Goal: Check status: Check status

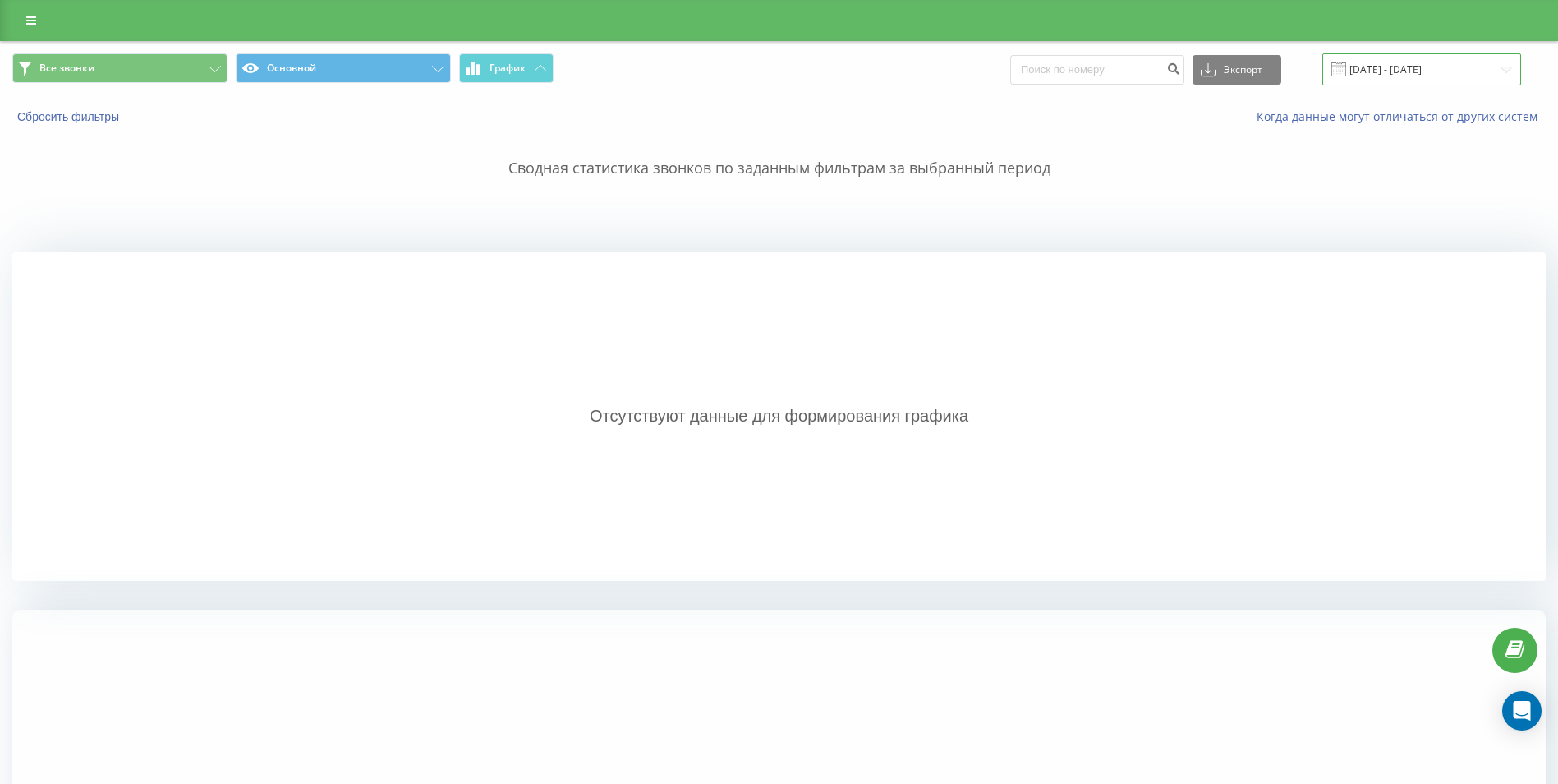
click at [1425, 70] on input "15.08.2025 - 15.08.2025" at bounding box center [1422, 69] width 199 height 32
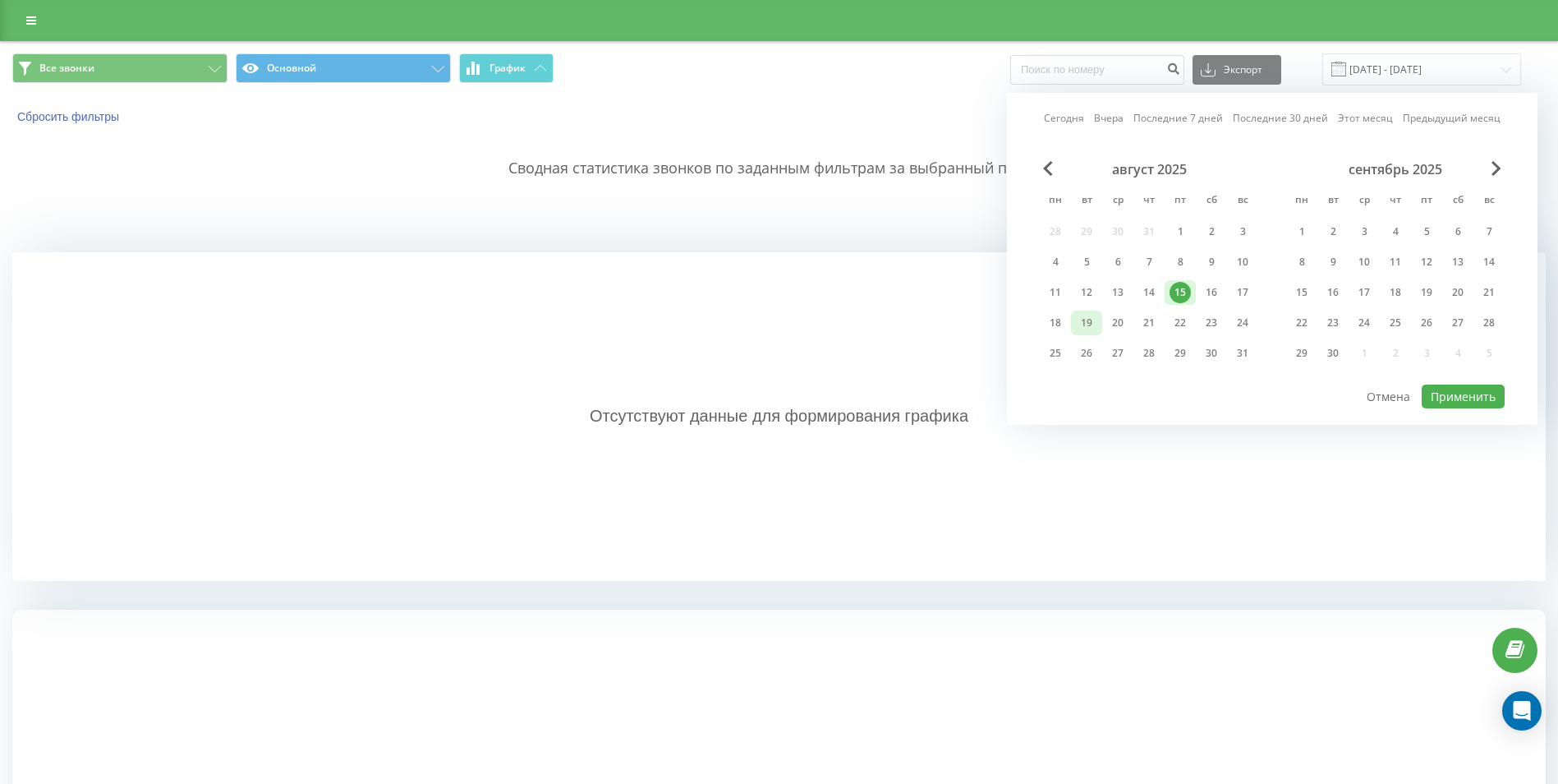
click at [1078, 329] on div "19" at bounding box center [1087, 323] width 22 height 22
click at [1485, 387] on button "Применить" at bounding box center [1463, 396] width 83 height 24
type input "[DATE] - [DATE]"
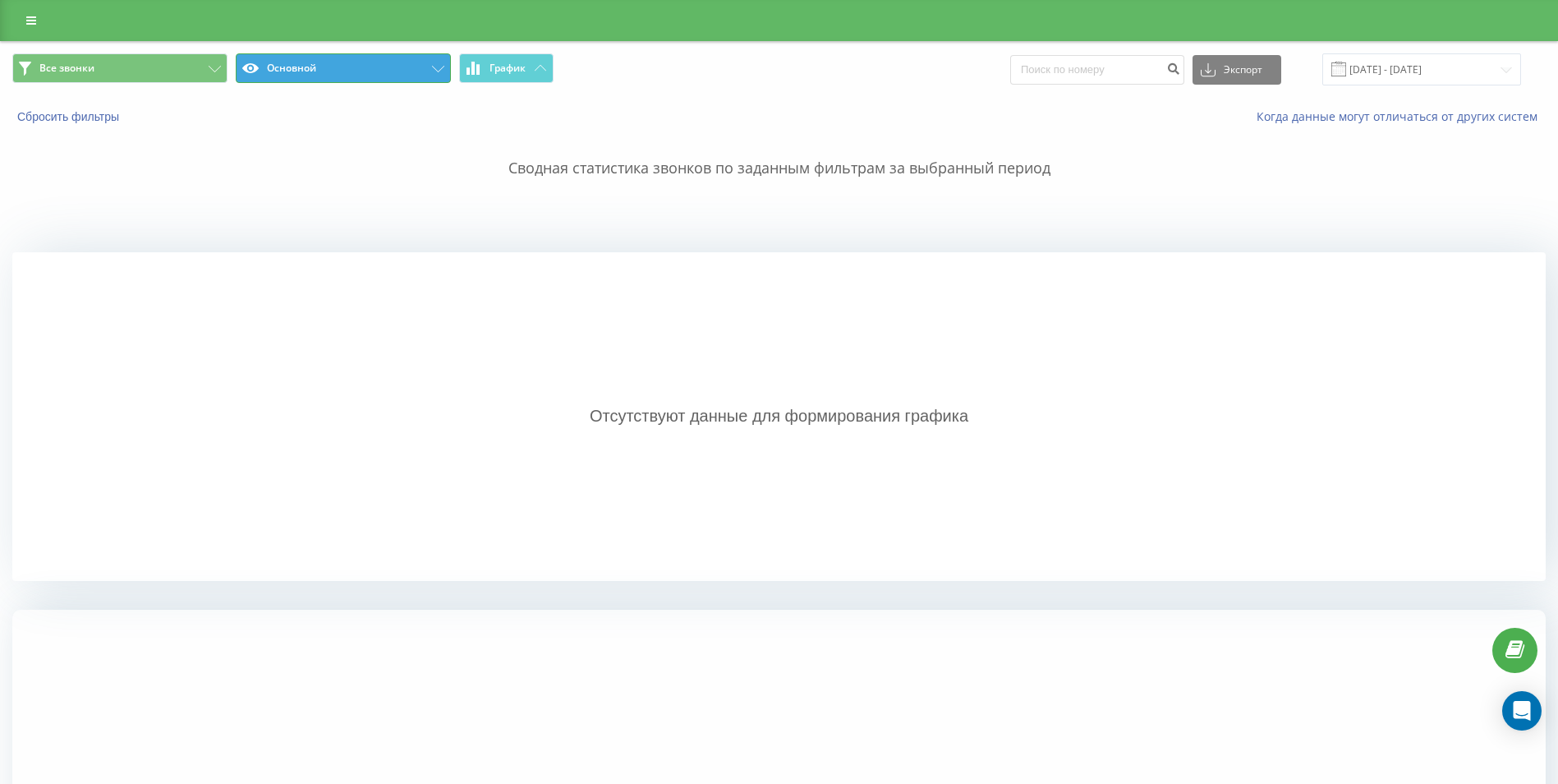
click at [357, 72] on button "Основной" at bounding box center [344, 68] width 215 height 29
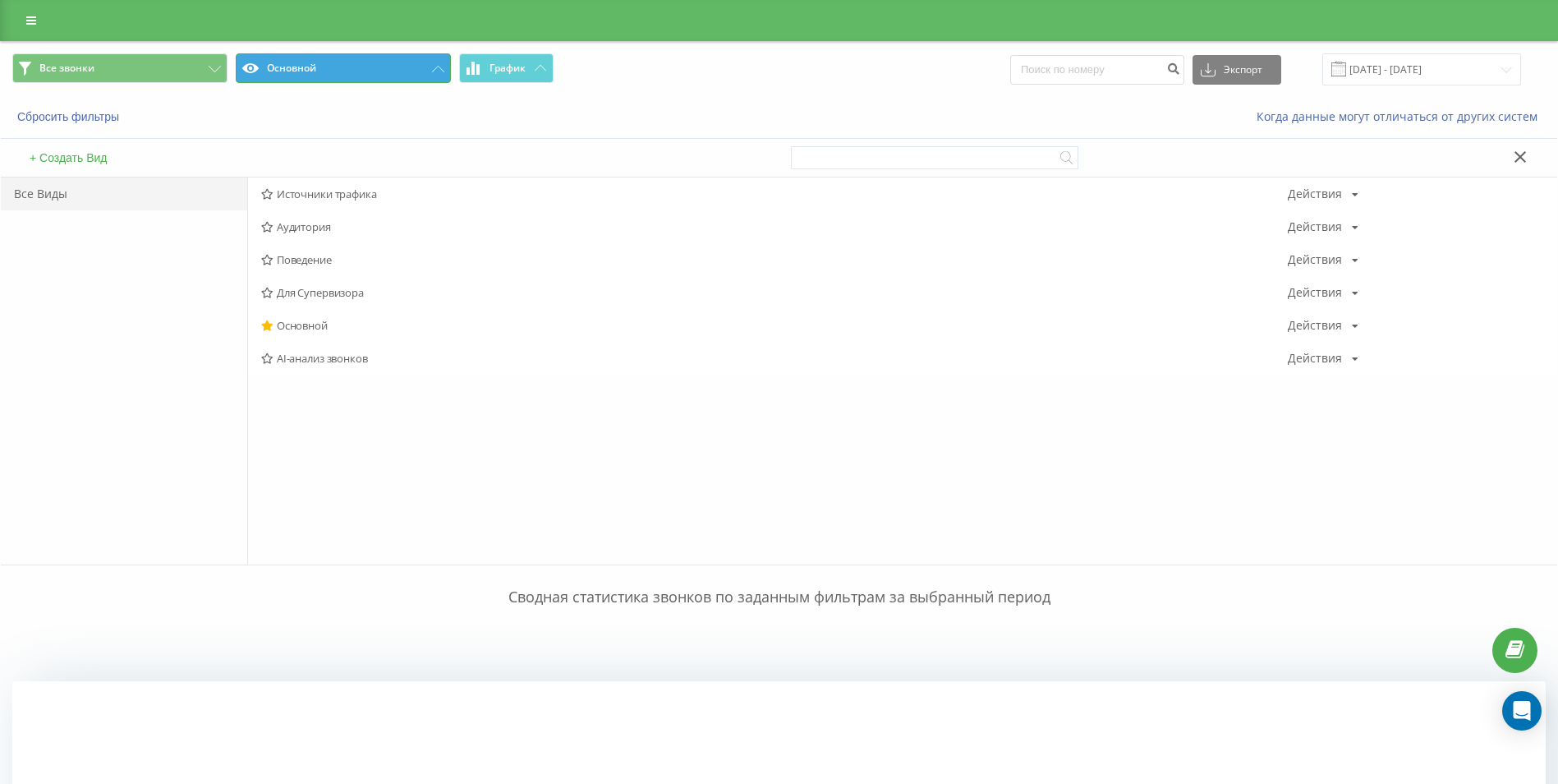
click at [357, 72] on button "Основной" at bounding box center [344, 68] width 215 height 29
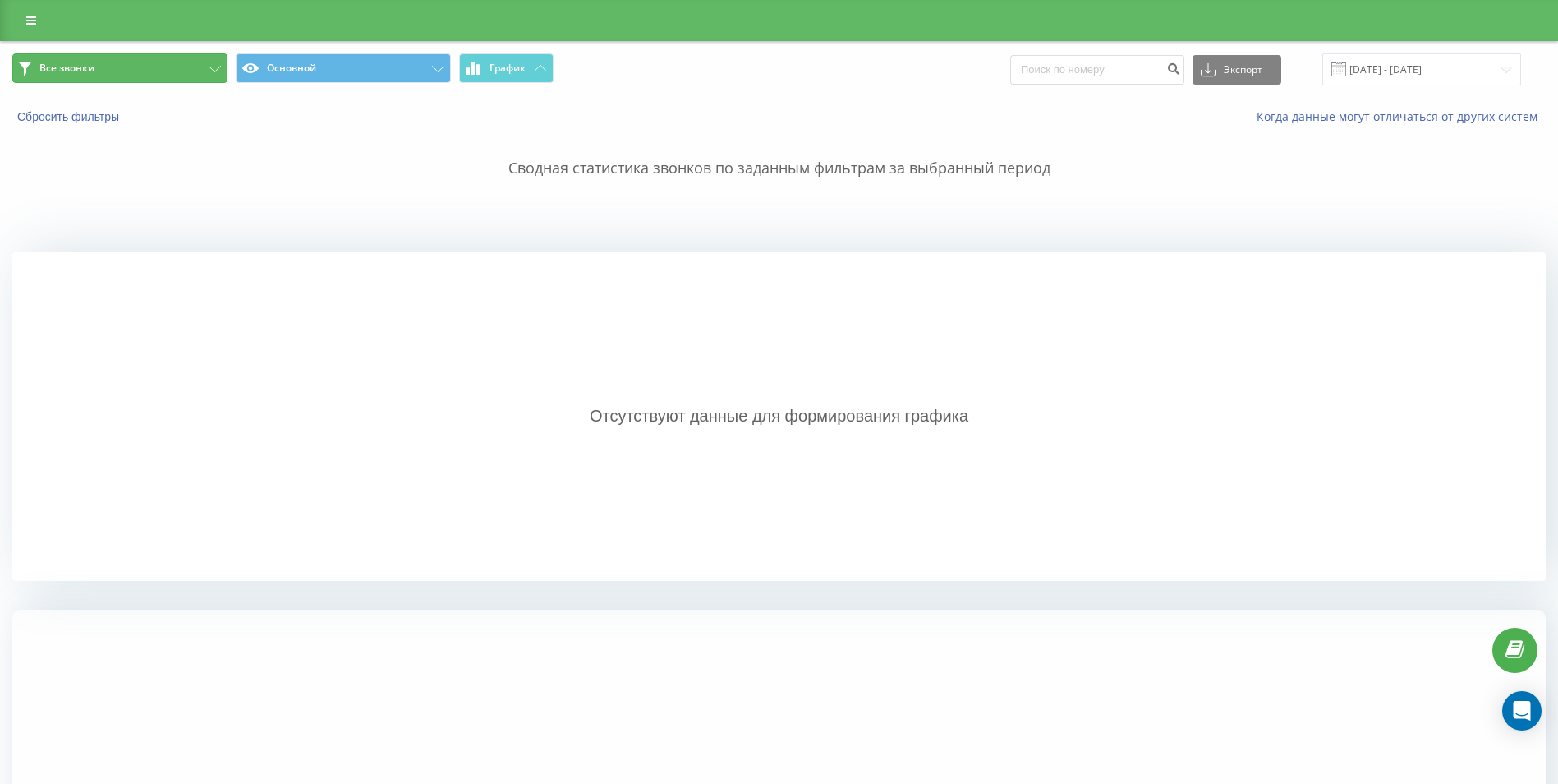
click at [147, 60] on button "Все звонки" at bounding box center [120, 68] width 215 height 29
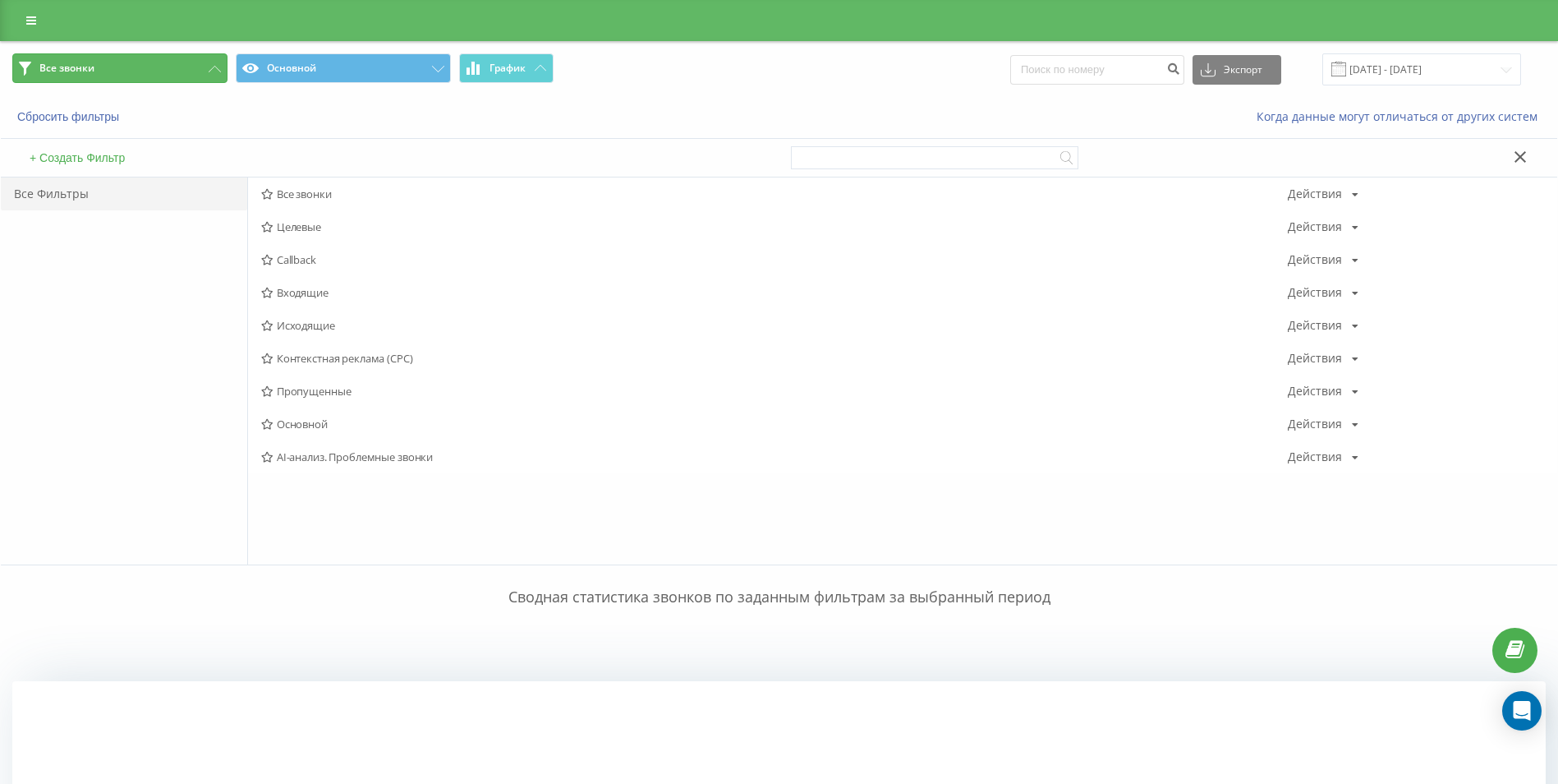
click at [147, 60] on button "Все звонки" at bounding box center [120, 68] width 215 height 29
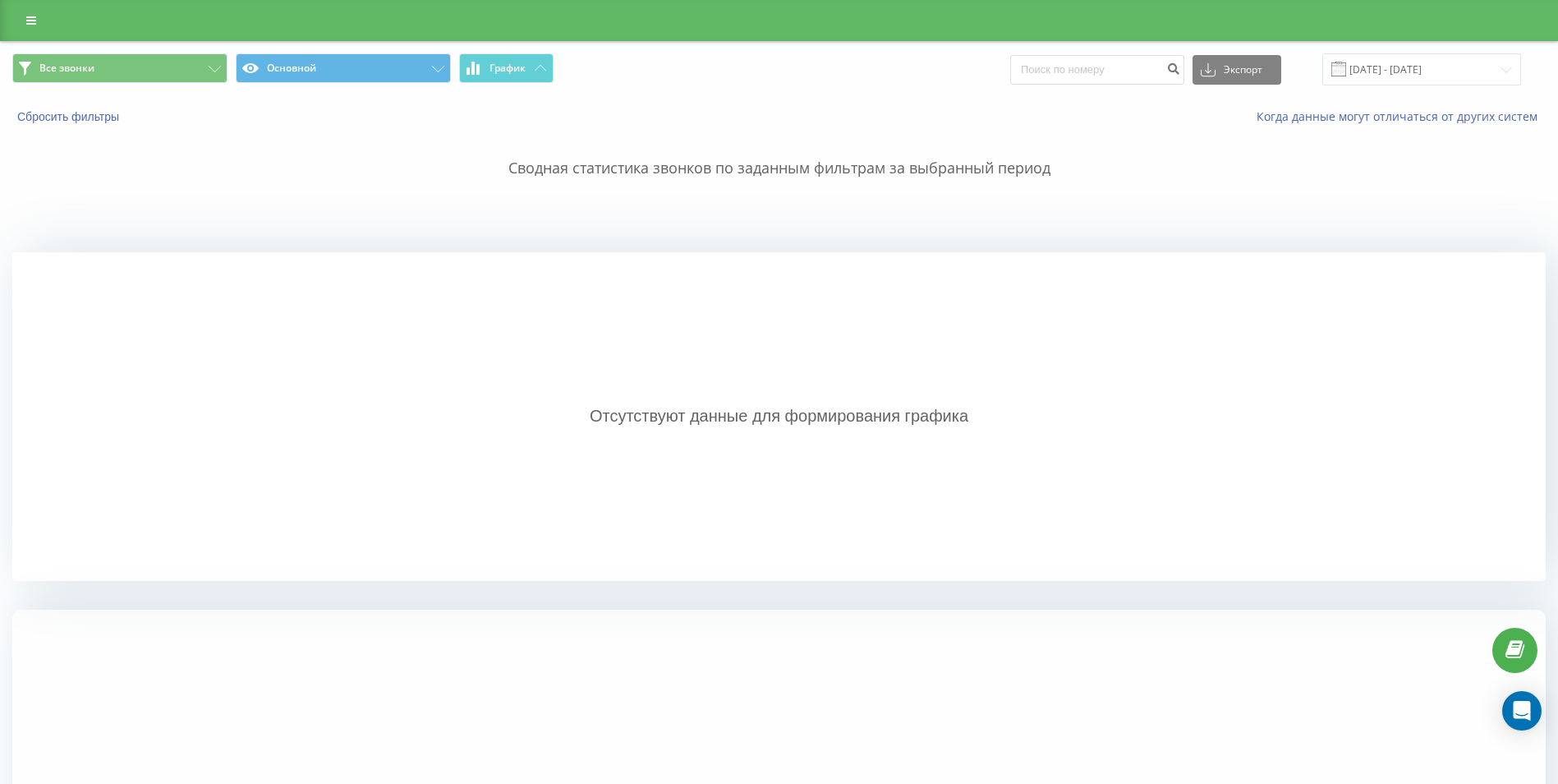
click at [511, 53] on div "Все звонки Основной График Экспорт .csv .xls .xlsx 19.08.2025 - 19.08.2025" at bounding box center [779, 69] width 1556 height 55
click at [523, 71] on span "График" at bounding box center [507, 68] width 36 height 12
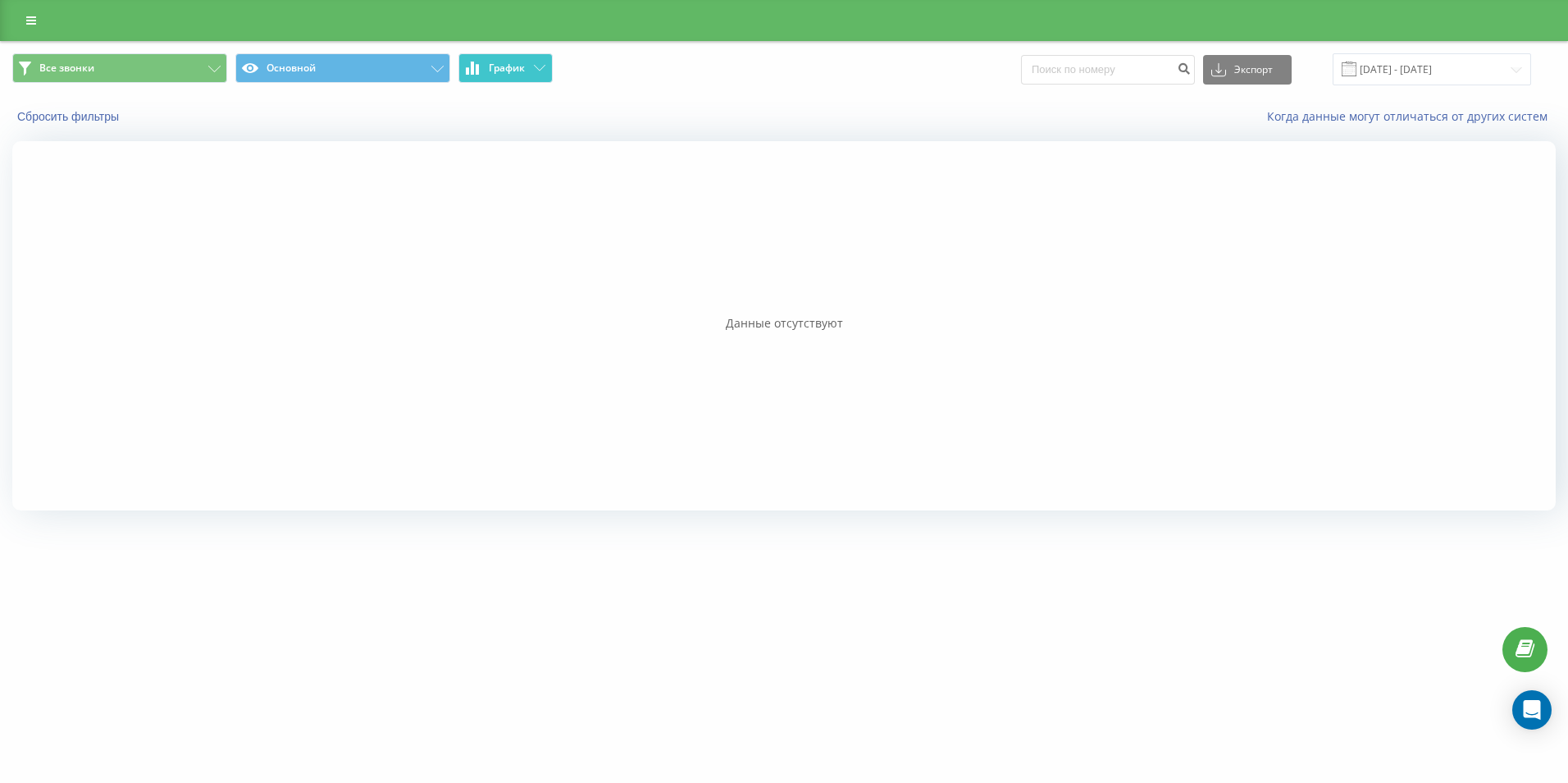
click at [522, 71] on span "График" at bounding box center [506, 68] width 36 height 12
